Goal: Navigation & Orientation: Find specific page/section

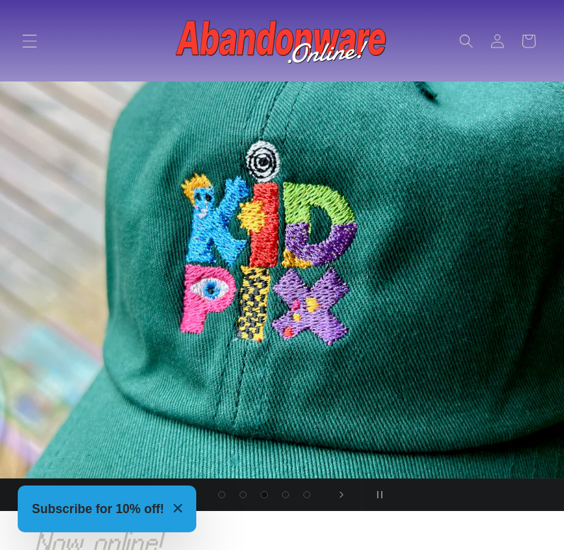
click at [26, 47] on icon "Menu" at bounding box center [30, 41] width 14 height 13
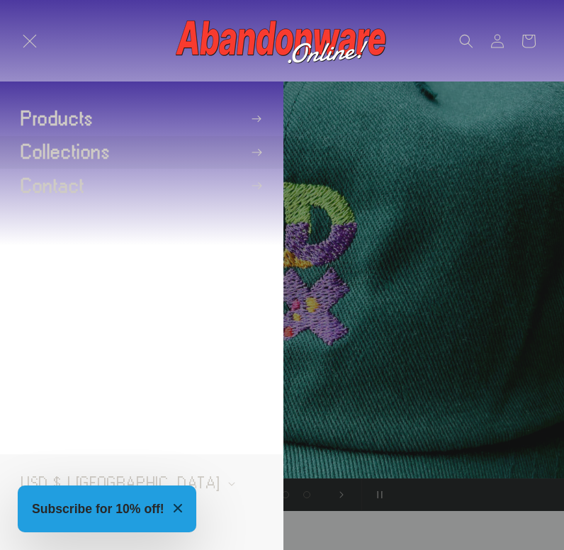
click at [249, 143] on summary "Collections" at bounding box center [142, 152] width 284 height 32
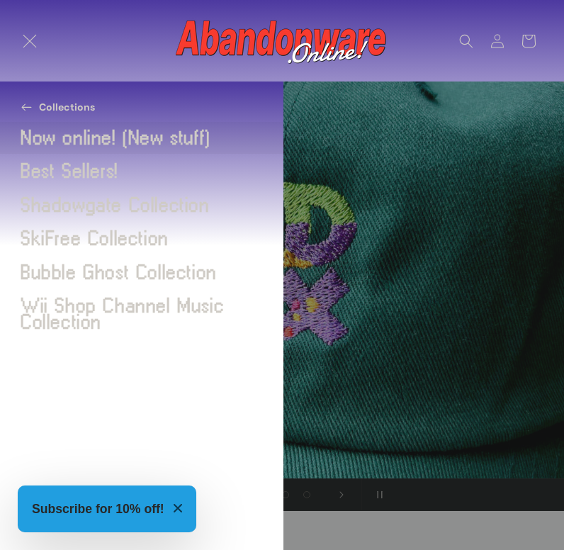
click at [182, 140] on link "Now online! (New stuff)" at bounding box center [142, 138] width 284 height 32
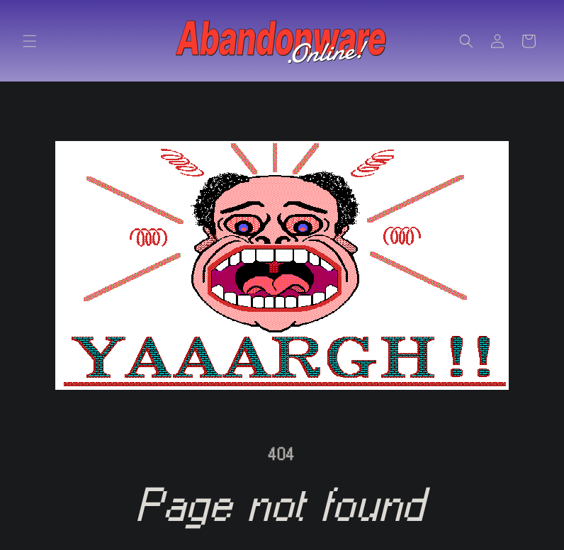
scroll to position [387, 0]
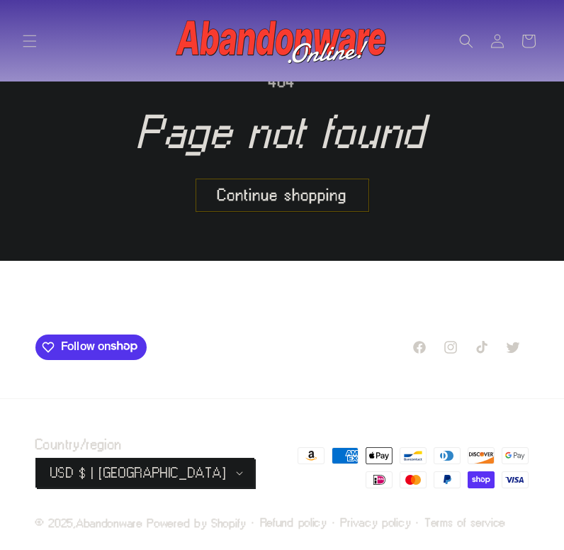
click at [272, 186] on link "Continue shopping" at bounding box center [282, 195] width 172 height 32
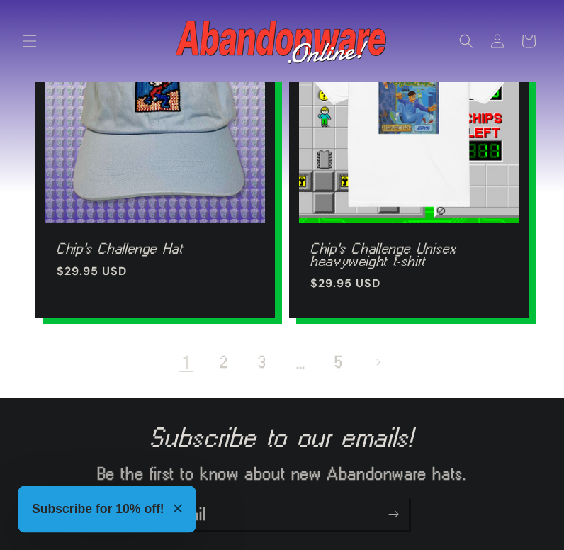
scroll to position [2506, 0]
